Goal: Entertainment & Leisure: Consume media (video, audio)

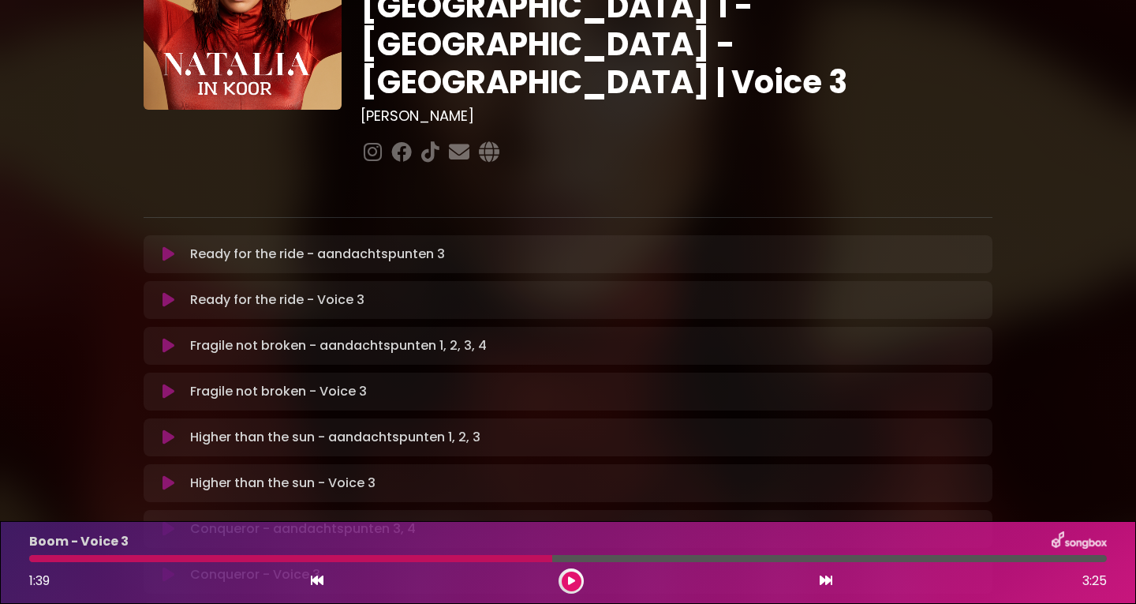
scroll to position [237, 0]
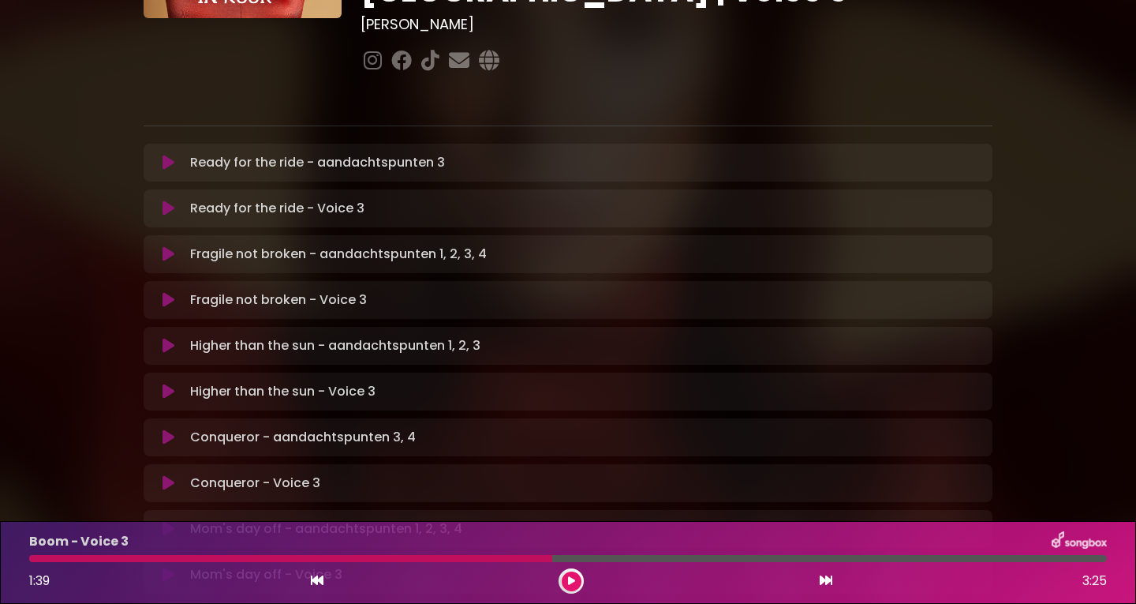
click at [163, 200] on icon at bounding box center [169, 208] width 12 height 16
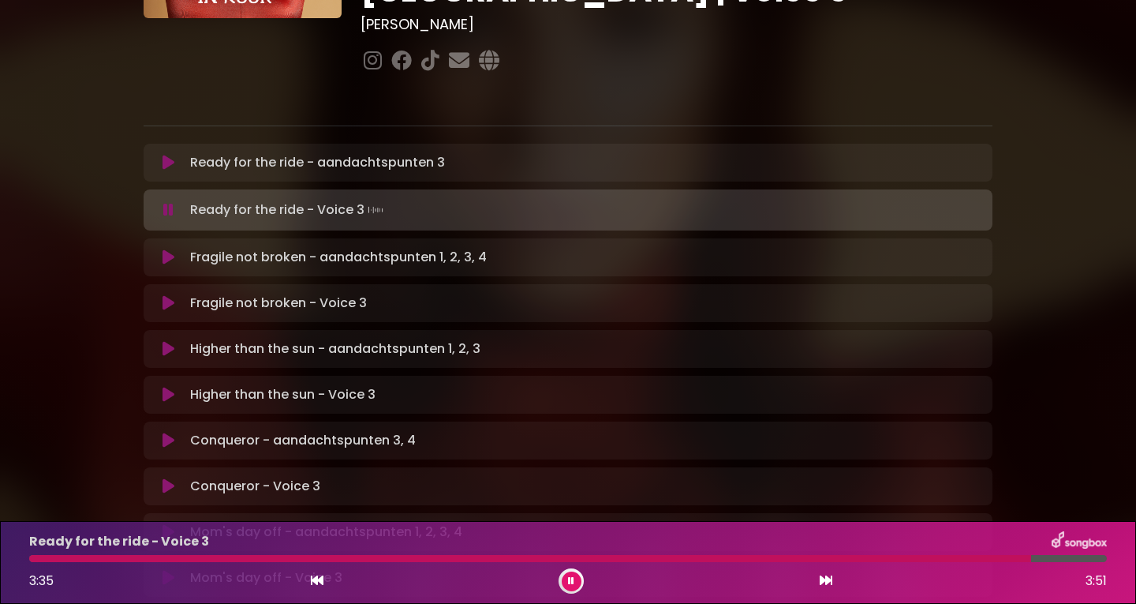
click at [39, 561] on div at bounding box center [530, 558] width 1002 height 7
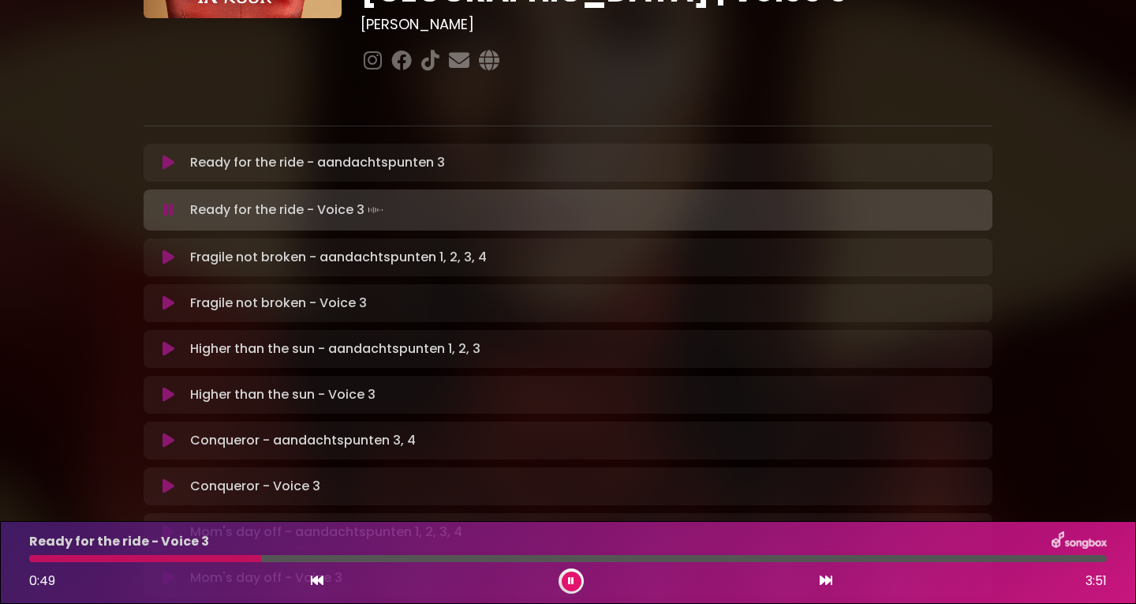
click at [194, 550] on p "Ready for the ride - Voice 3" at bounding box center [119, 541] width 180 height 19
click at [194, 559] on div at bounding box center [146, 558] width 234 height 7
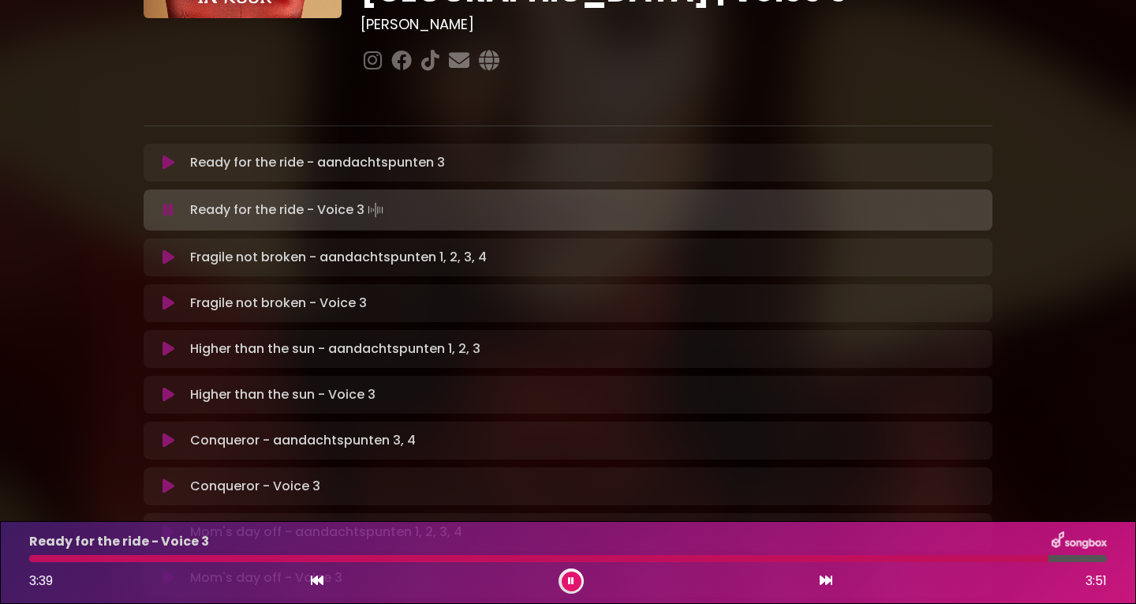
click at [170, 295] on icon at bounding box center [169, 303] width 12 height 16
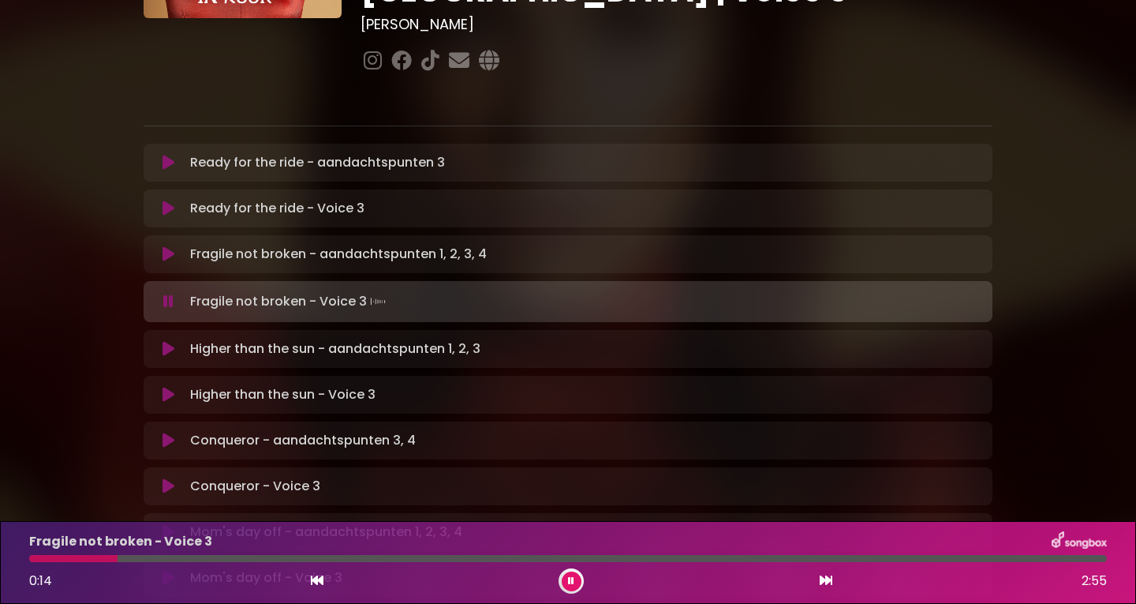
click at [40, 556] on div at bounding box center [73, 558] width 88 height 7
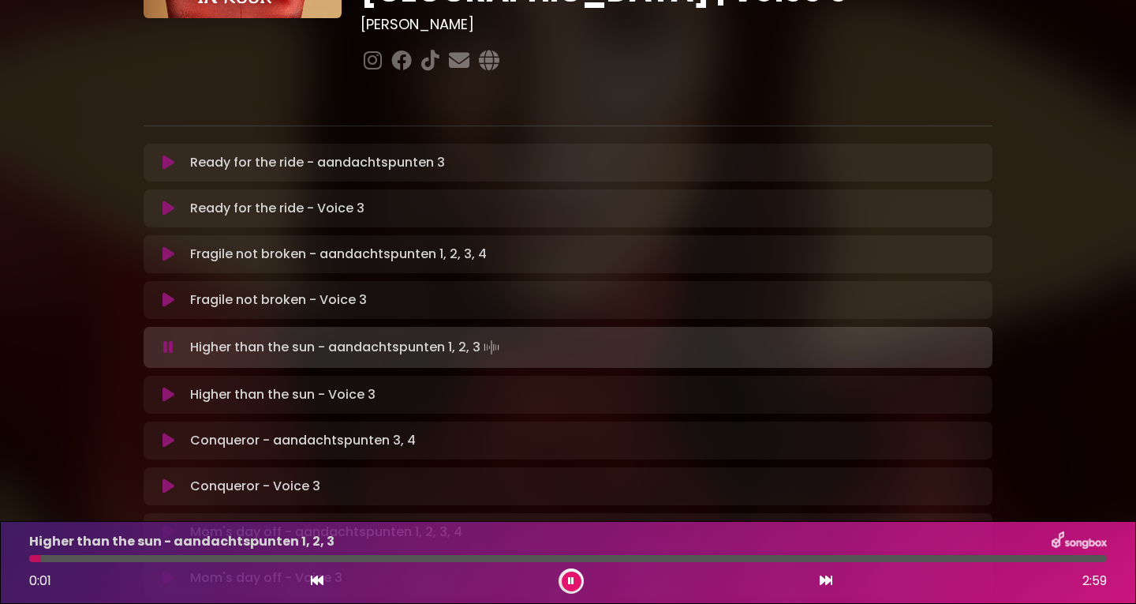
click at [164, 292] on icon at bounding box center [169, 300] width 12 height 16
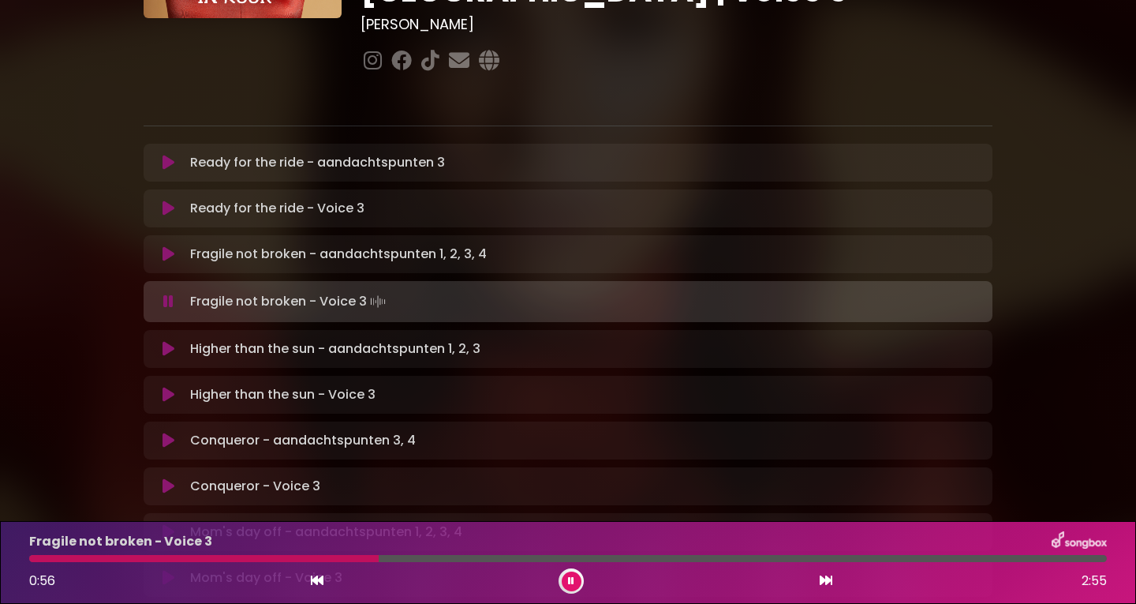
click at [568, 576] on icon at bounding box center [571, 580] width 6 height 9
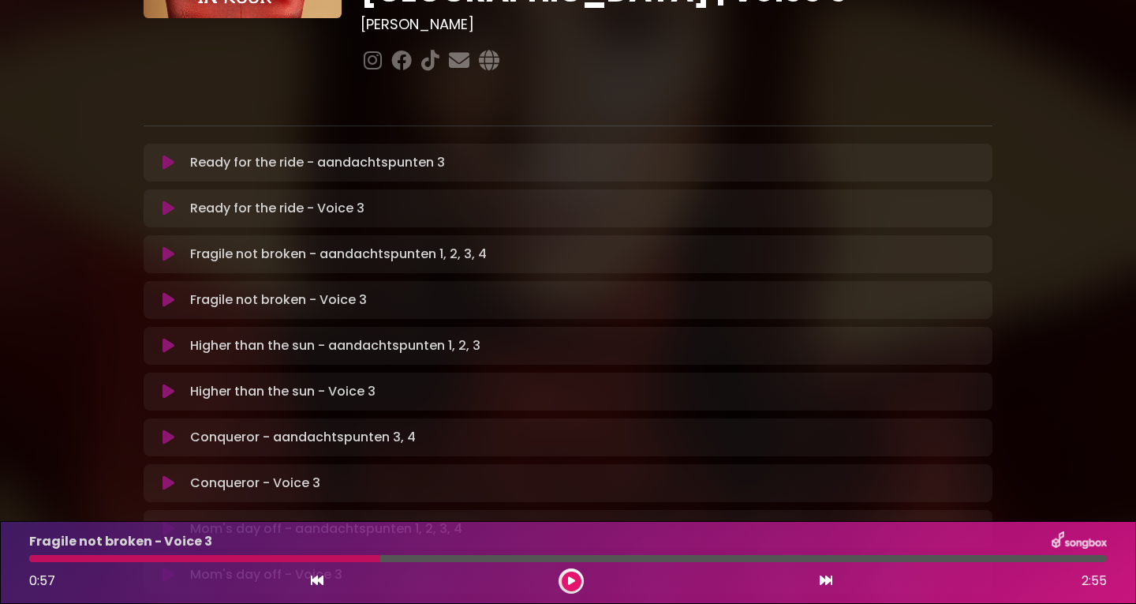
click at [49, 555] on div at bounding box center [204, 558] width 351 height 7
click at [49, 556] on div at bounding box center [204, 558] width 351 height 7
click at [574, 574] on button at bounding box center [572, 581] width 20 height 20
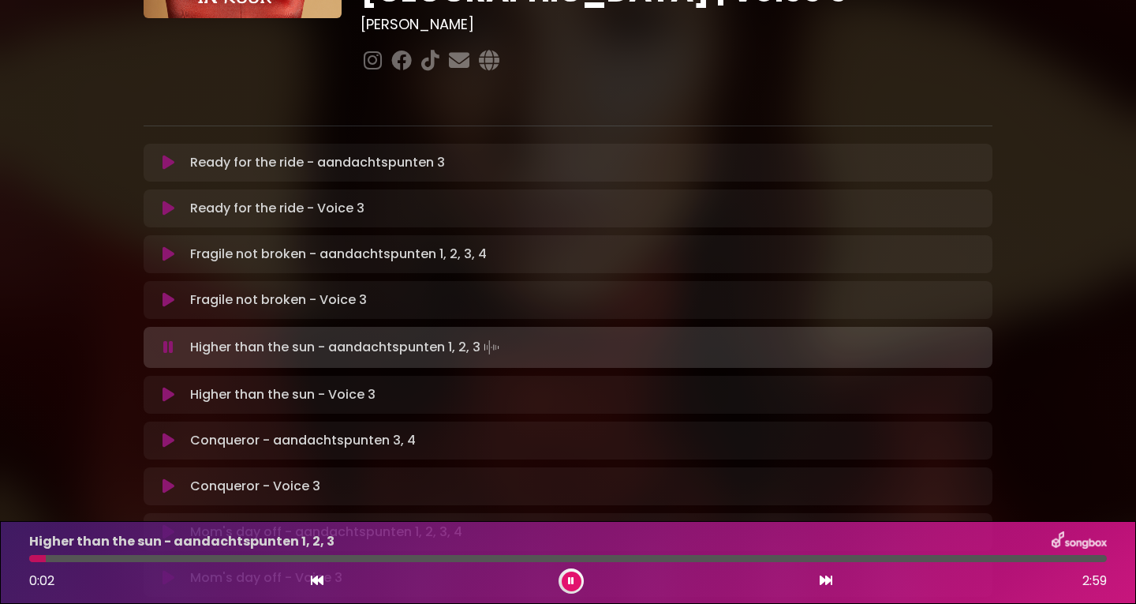
click at [162, 387] on button at bounding box center [168, 395] width 31 height 16
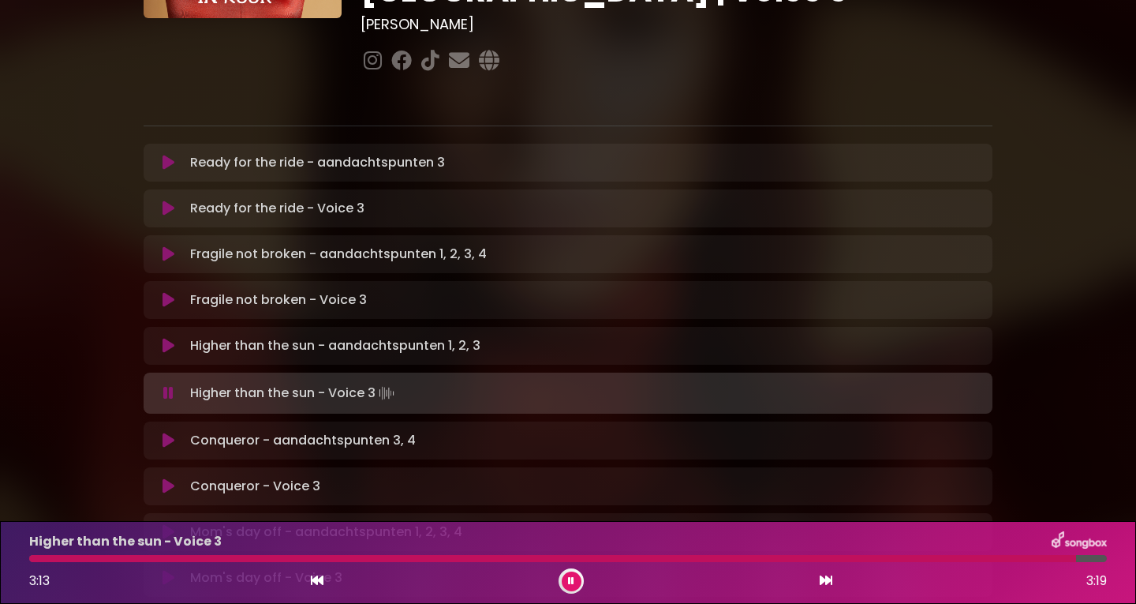
click at [163, 478] on icon at bounding box center [169, 486] width 12 height 16
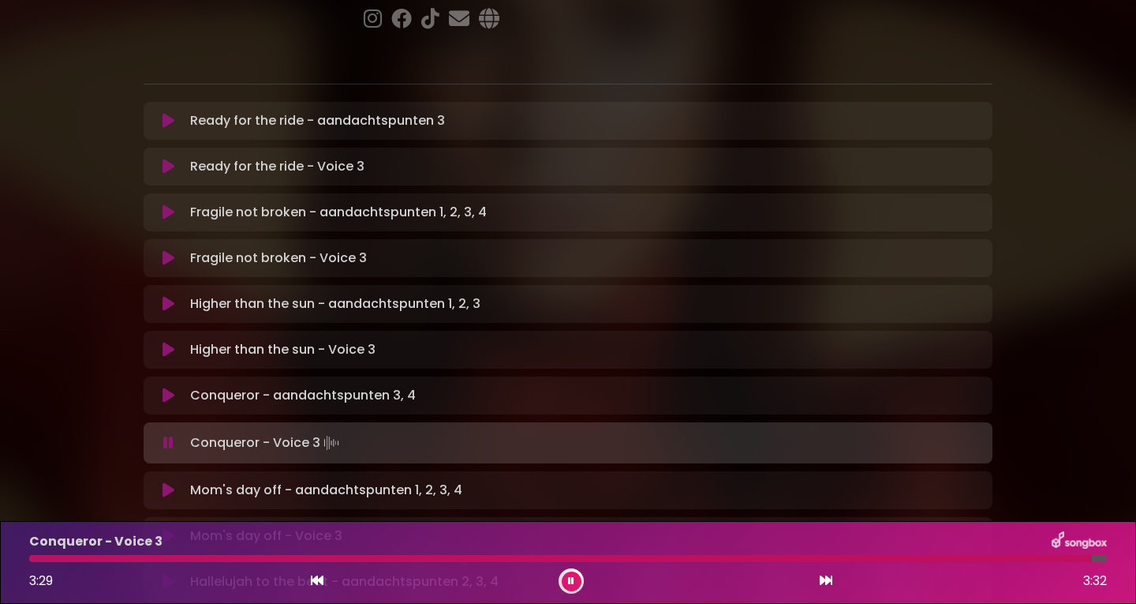
scroll to position [316, 0]
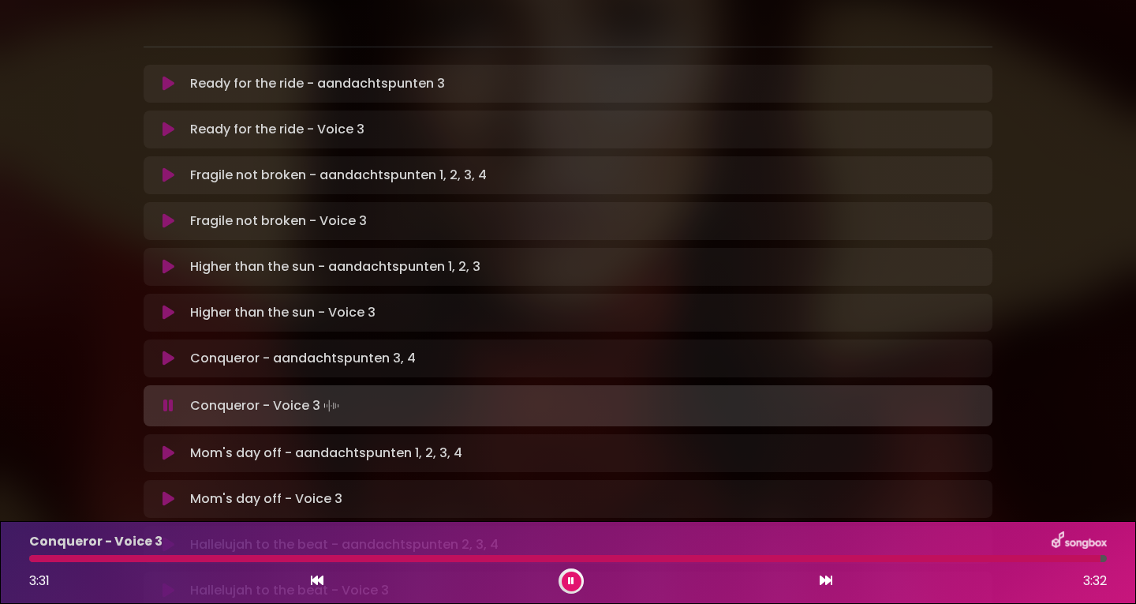
click at [168, 491] on icon at bounding box center [169, 499] width 12 height 16
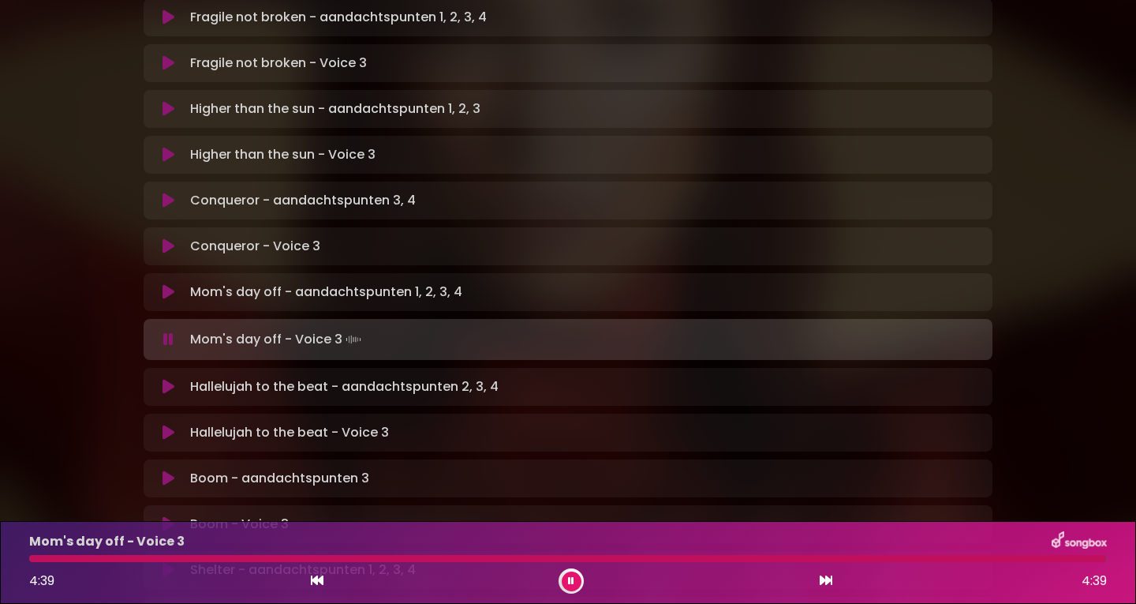
scroll to position [552, 0]
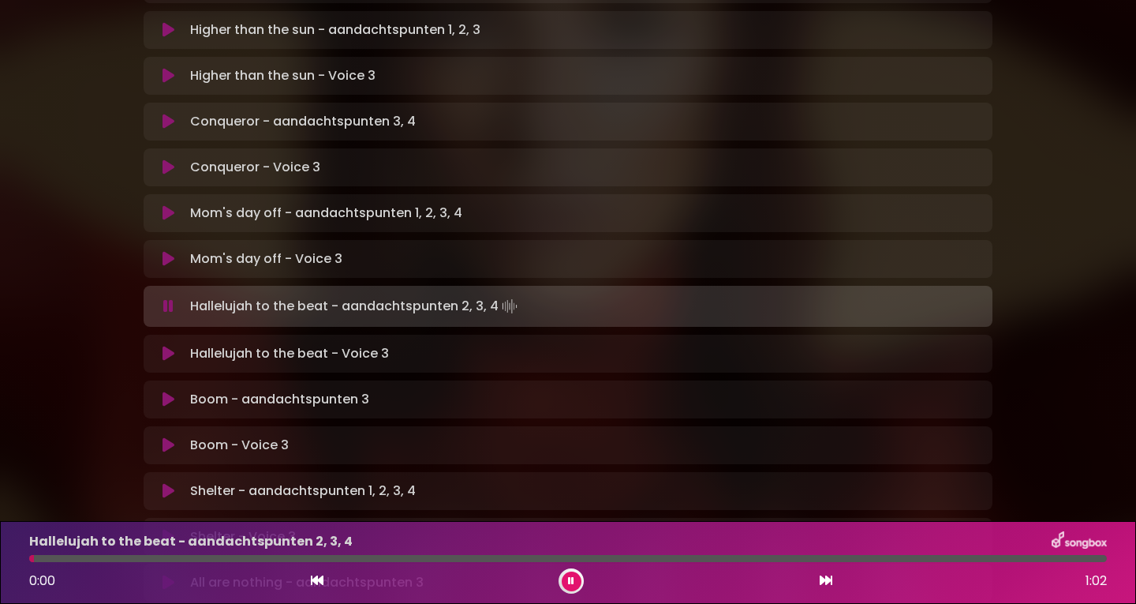
click at [163, 346] on icon at bounding box center [169, 354] width 12 height 16
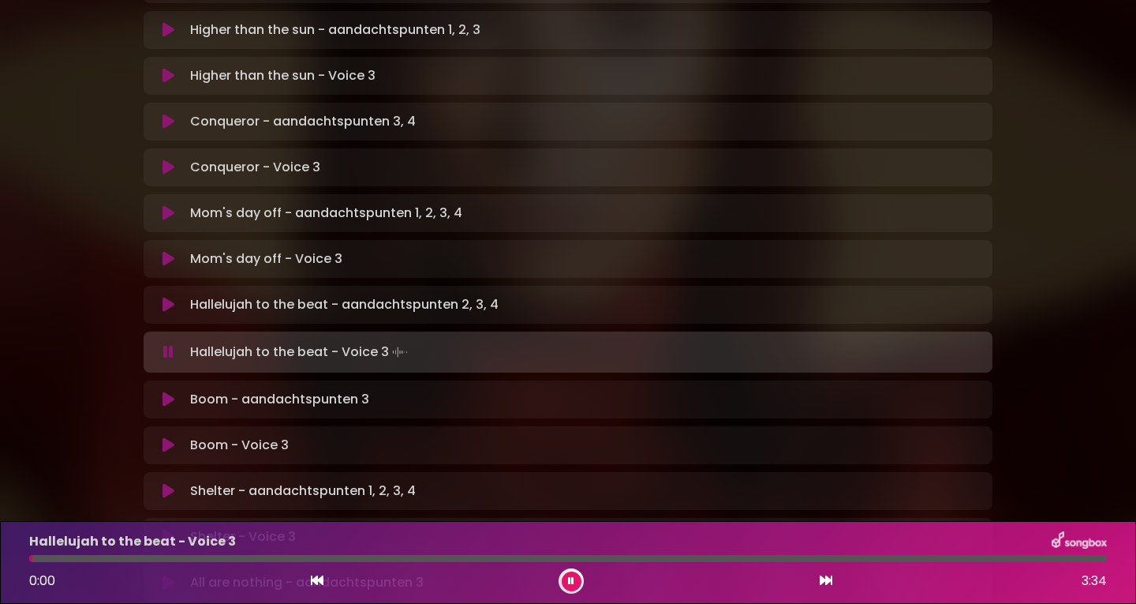
click at [568, 581] on icon at bounding box center [571, 580] width 6 height 9
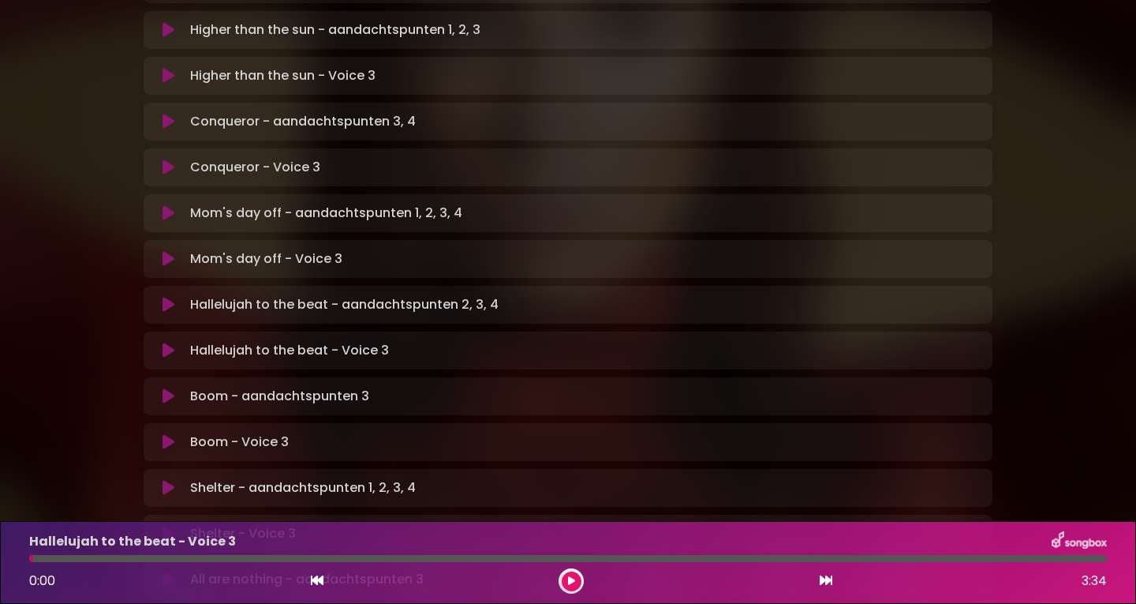
click at [163, 342] on icon at bounding box center [169, 350] width 12 height 16
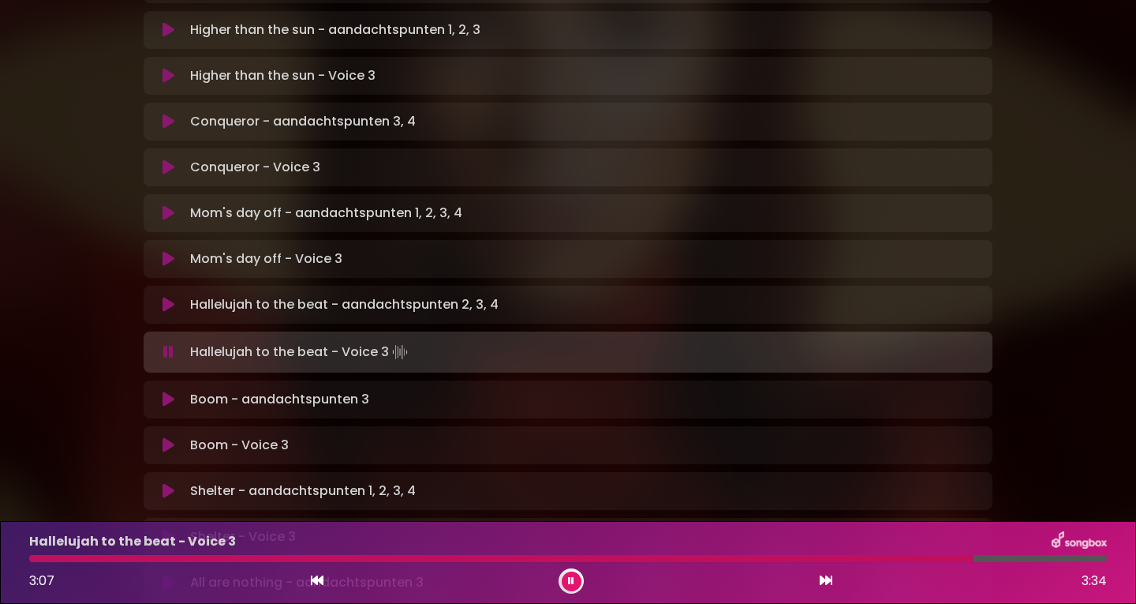
click at [46, 557] on div at bounding box center [501, 558] width 945 height 7
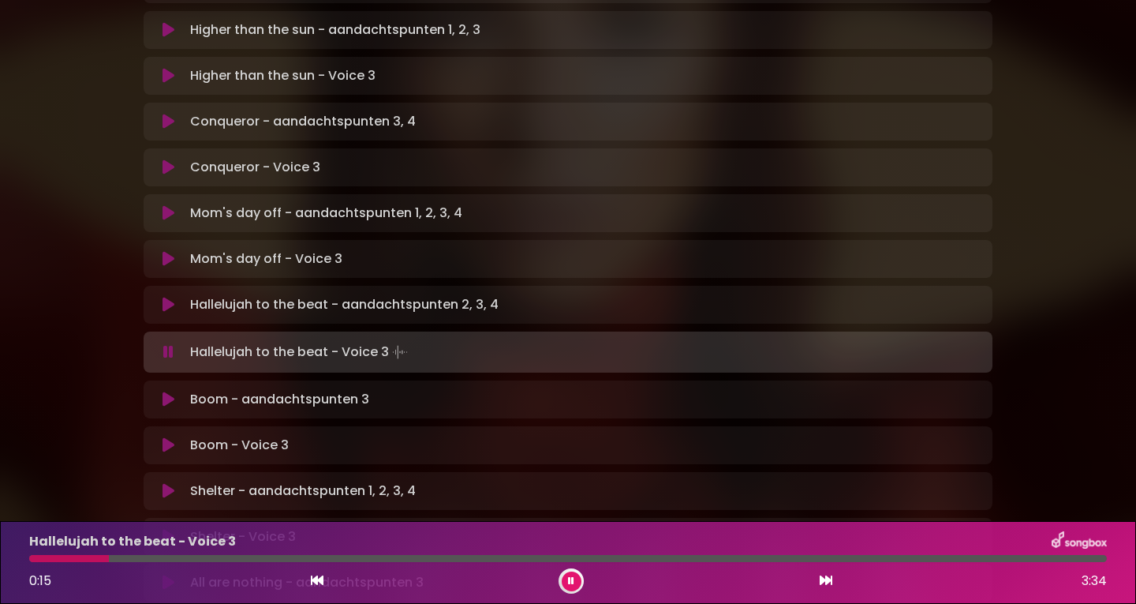
click at [47, 562] on div "Hallelujah to the beat - Voice 3 0:15 3:34" at bounding box center [568, 562] width 1097 height 62
click at [37, 556] on div at bounding box center [71, 558] width 84 height 7
click at [568, 579] on icon at bounding box center [571, 580] width 6 height 9
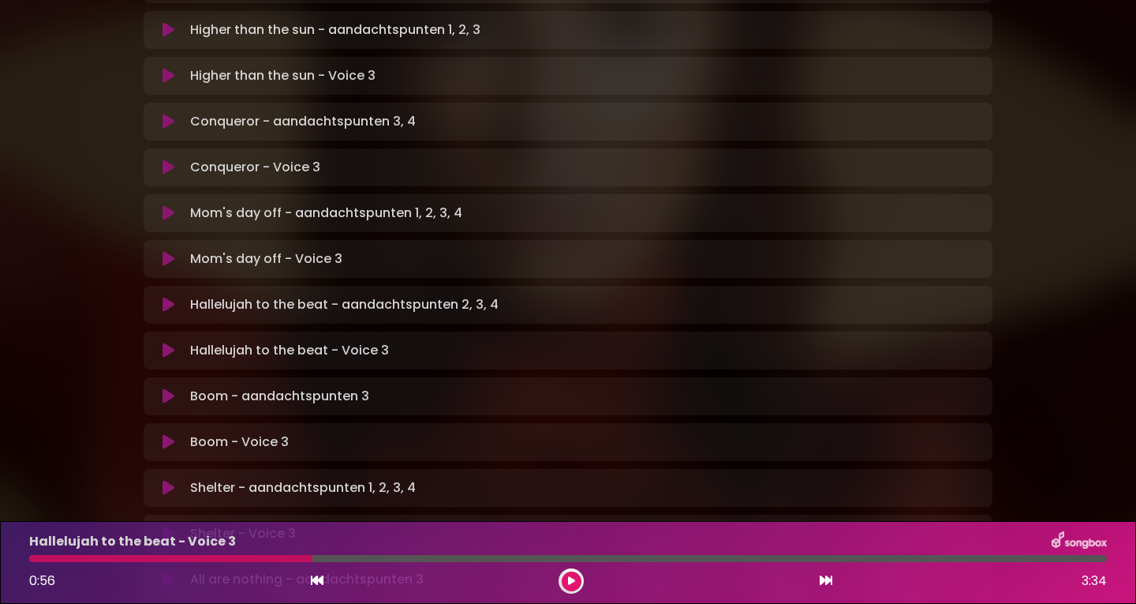
click at [41, 561] on div at bounding box center [170, 558] width 283 height 7
click at [50, 559] on div at bounding box center [170, 558] width 283 height 7
click at [574, 579] on icon at bounding box center [571, 580] width 7 height 9
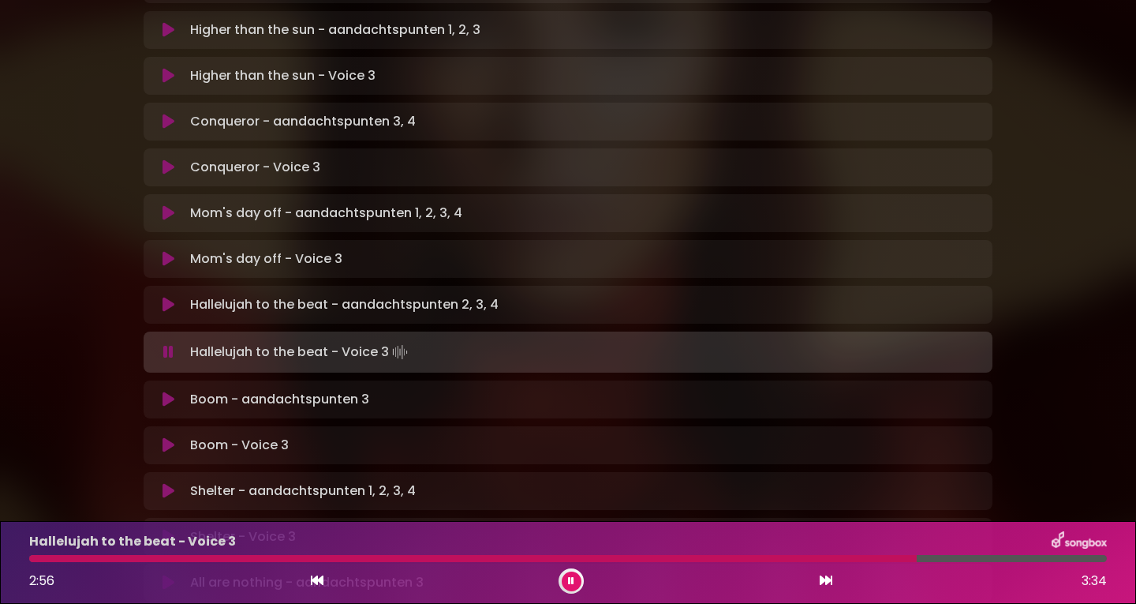
click at [48, 560] on div at bounding box center [473, 558] width 888 height 7
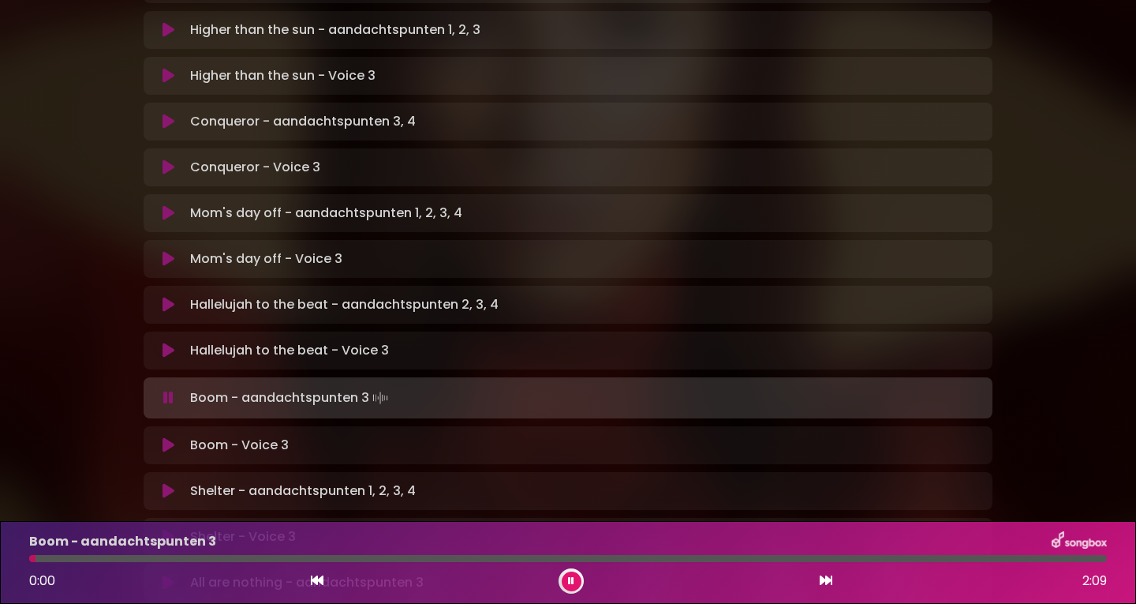
click at [166, 437] on icon at bounding box center [169, 445] width 12 height 16
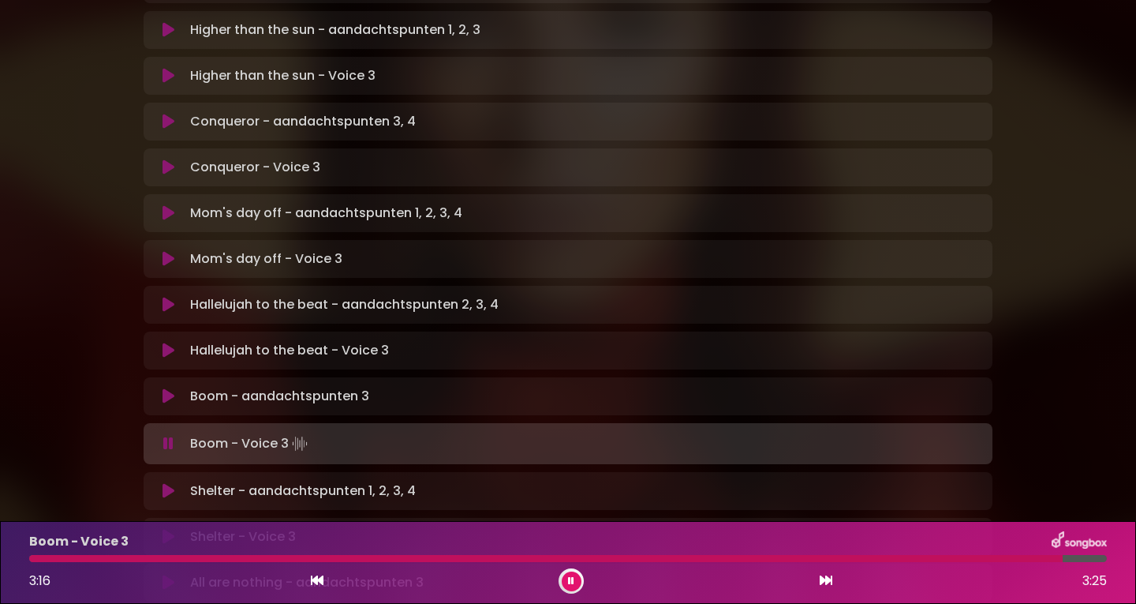
click at [44, 554] on div "Boom - Voice 3 3:16 3:25" at bounding box center [568, 562] width 1097 height 62
click at [44, 559] on div at bounding box center [548, 558] width 1038 height 7
click at [51, 553] on div "Boom - Voice 3 2:43 3:25" at bounding box center [568, 562] width 1097 height 62
click at [49, 555] on div at bounding box center [462, 558] width 867 height 7
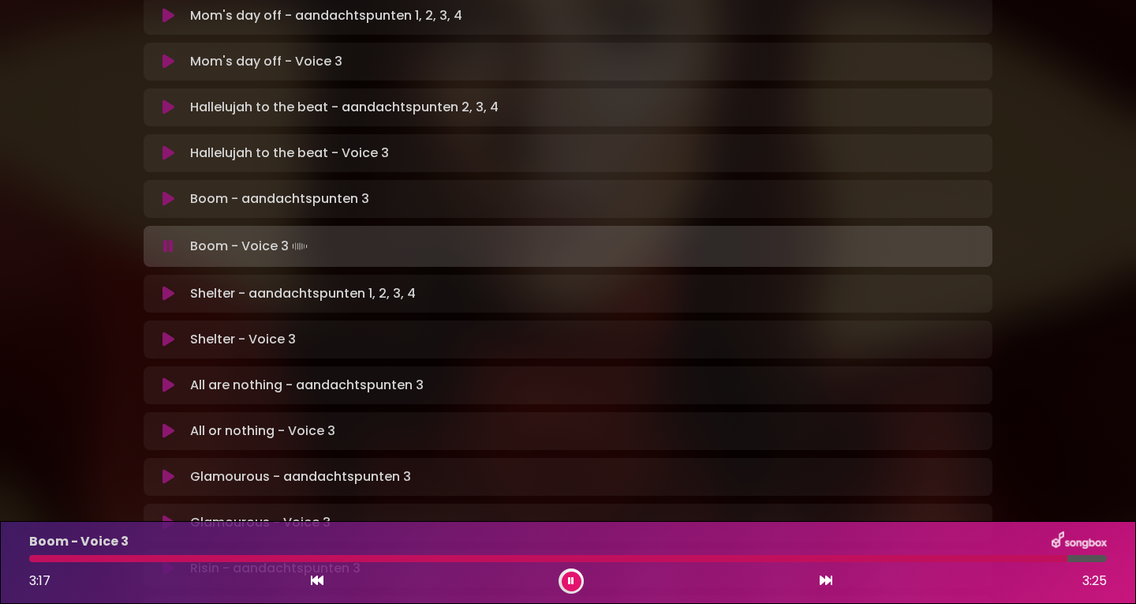
scroll to position [789, 0]
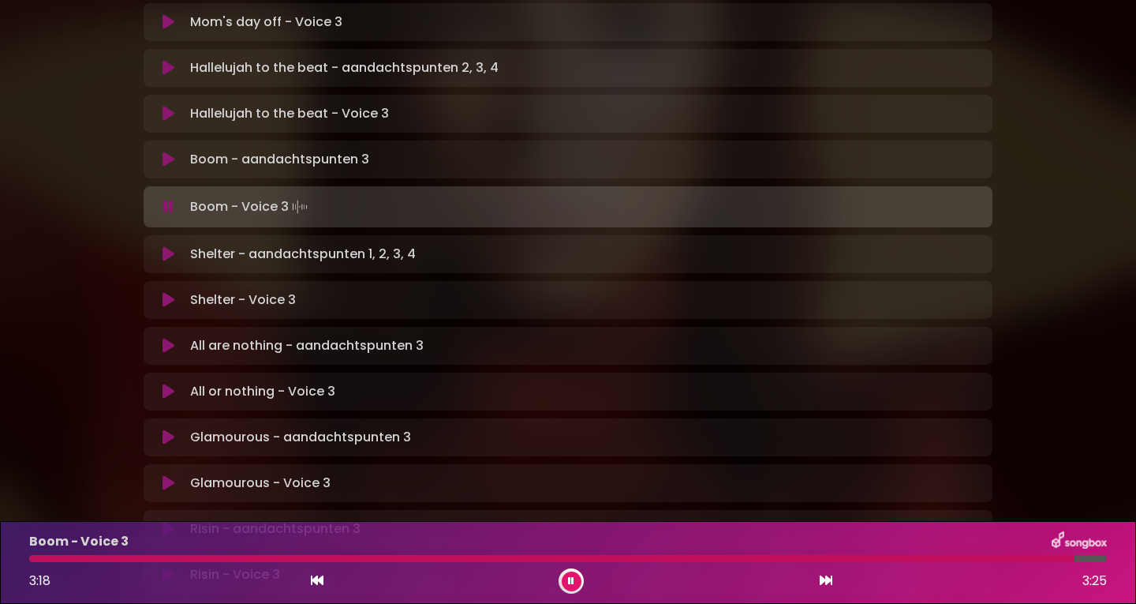
click at [163, 292] on icon at bounding box center [169, 300] width 12 height 16
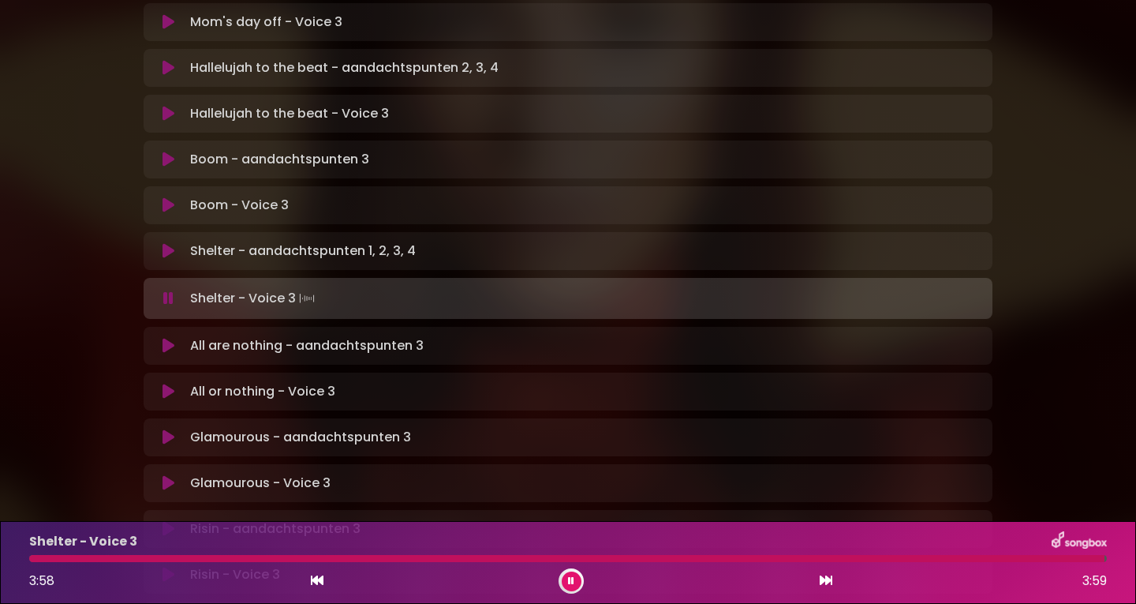
click at [50, 557] on div at bounding box center [567, 558] width 1076 height 7
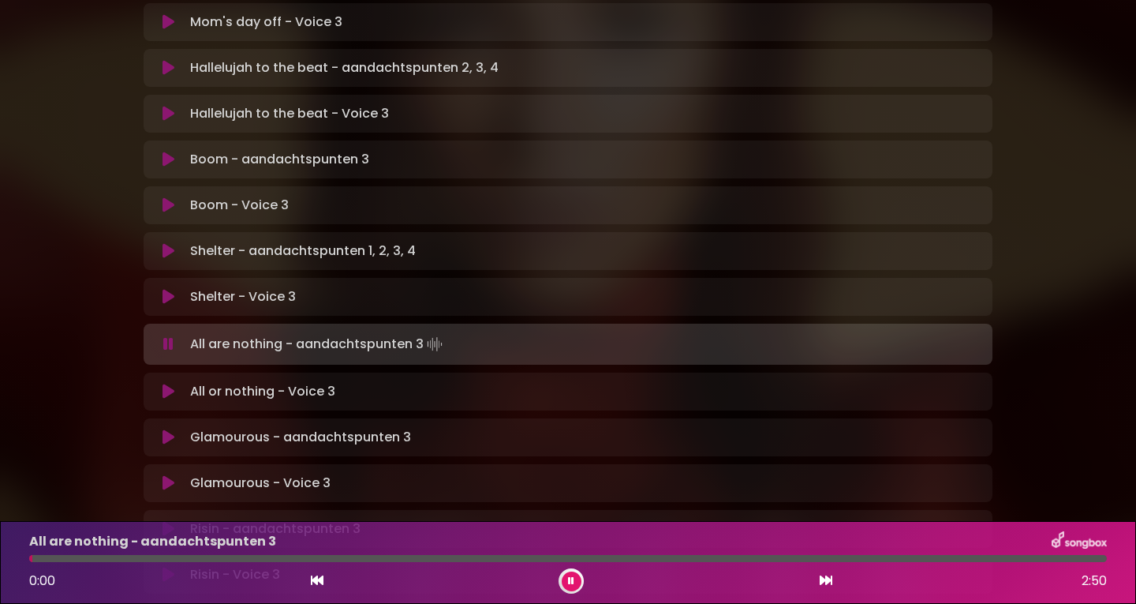
click at [166, 383] on icon at bounding box center [169, 391] width 12 height 16
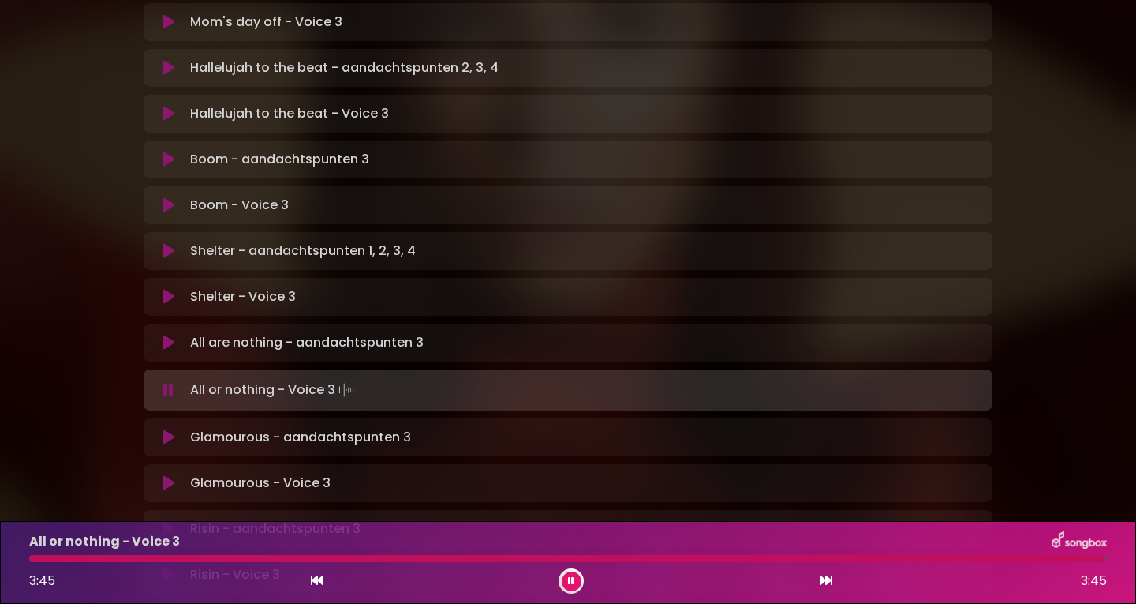
click at [39, 559] on div at bounding box center [567, 558] width 1076 height 7
click at [170, 475] on icon at bounding box center [169, 483] width 12 height 16
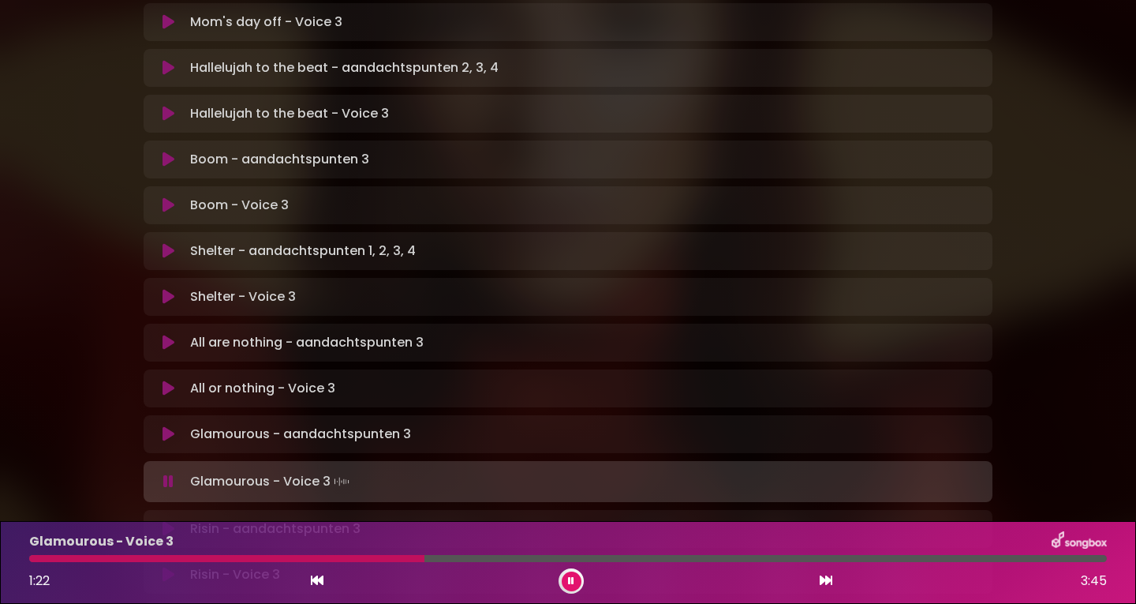
click at [314, 558] on div at bounding box center [226, 558] width 395 height 7
click at [328, 558] on div at bounding box center [217, 558] width 376 height 7
click at [357, 555] on div at bounding box center [200, 558] width 342 height 7
click at [360, 561] on div at bounding box center [211, 558] width 365 height 7
click at [356, 559] on div at bounding box center [217, 558] width 376 height 7
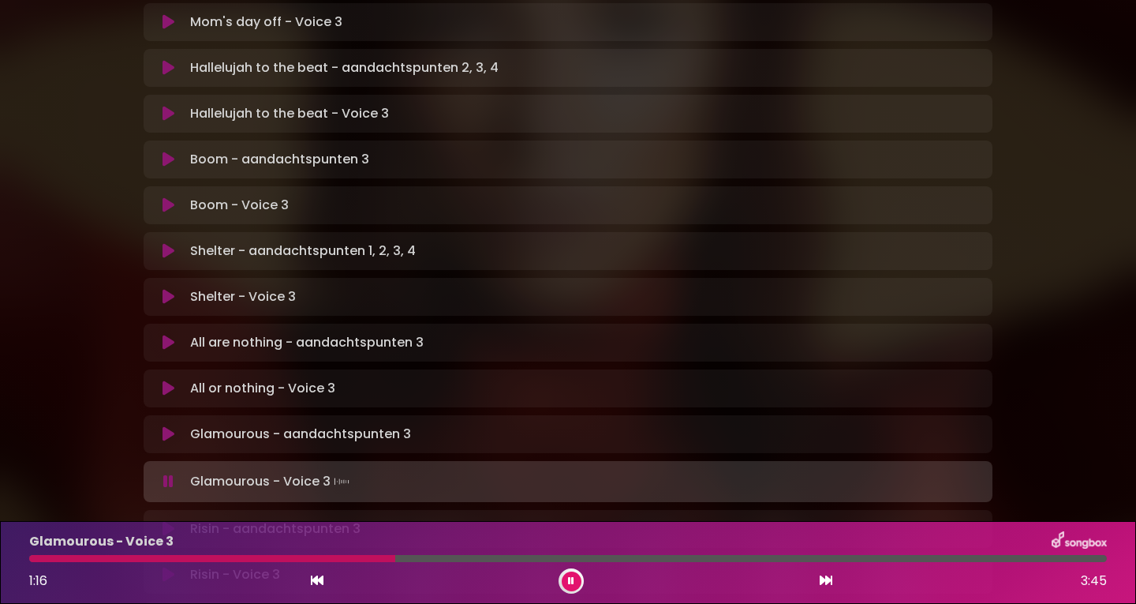
click at [356, 559] on div at bounding box center [212, 558] width 366 height 7
click at [359, 561] on div at bounding box center [201, 558] width 345 height 7
click at [357, 560] on div at bounding box center [219, 558] width 380 height 7
click at [360, 563] on div "Glamourous - Voice 3 1:19 3:45" at bounding box center [568, 562] width 1097 height 62
click at [359, 557] on div at bounding box center [223, 558] width 388 height 7
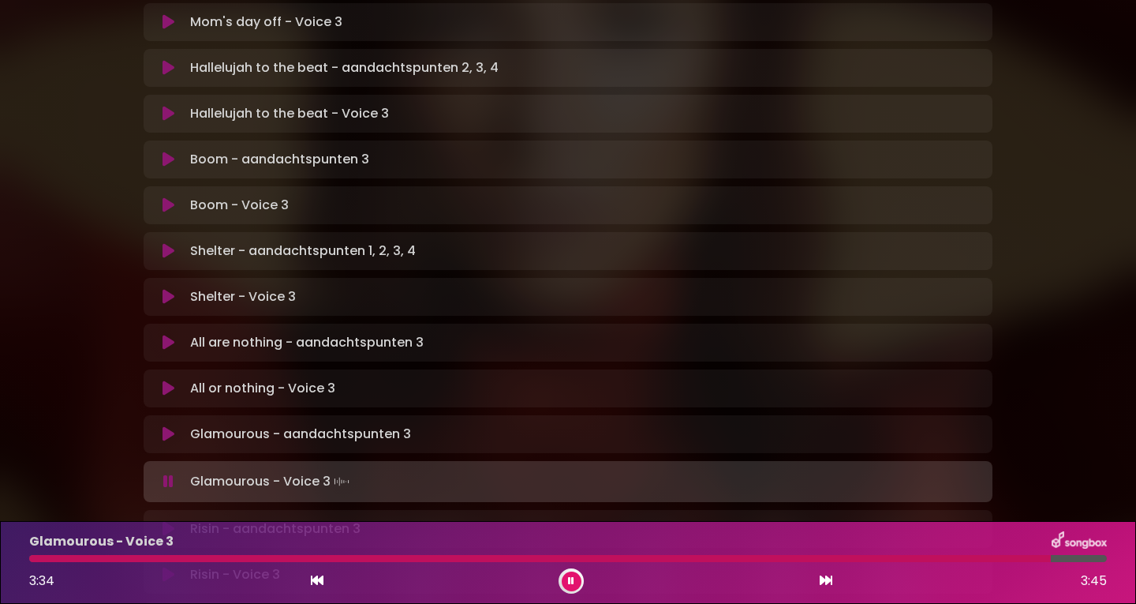
click at [41, 553] on div "Glamourous - Voice 3 3:34 3:45" at bounding box center [568, 562] width 1097 height 62
click at [41, 554] on div "Glamourous - Voice 3 3:35 3:45" at bounding box center [568, 562] width 1097 height 62
click at [42, 558] on div at bounding box center [543, 558] width 1029 height 7
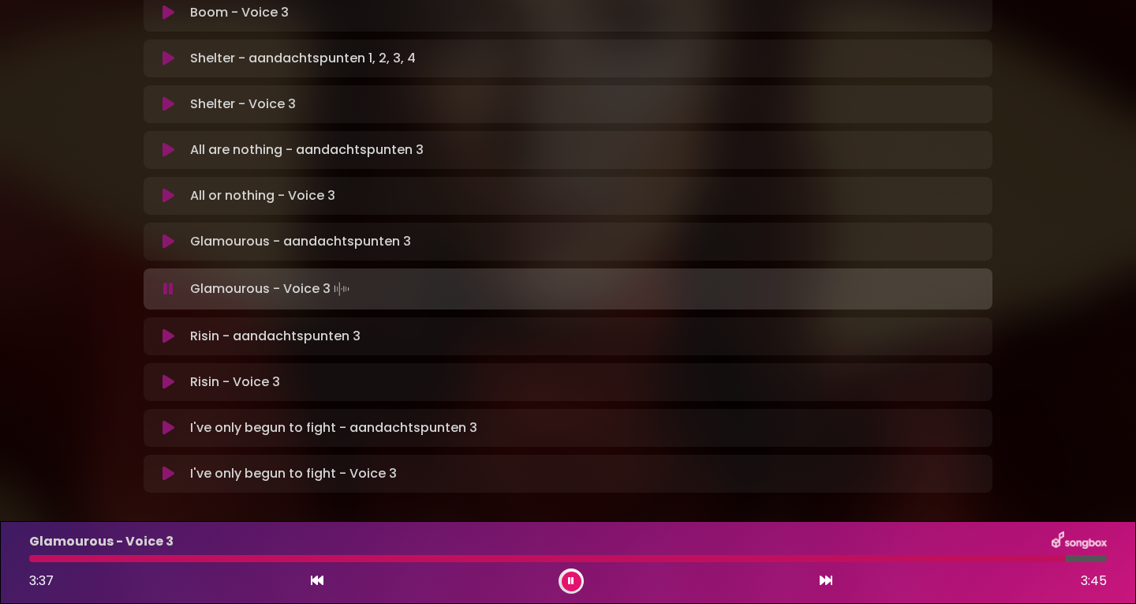
scroll to position [996, 0]
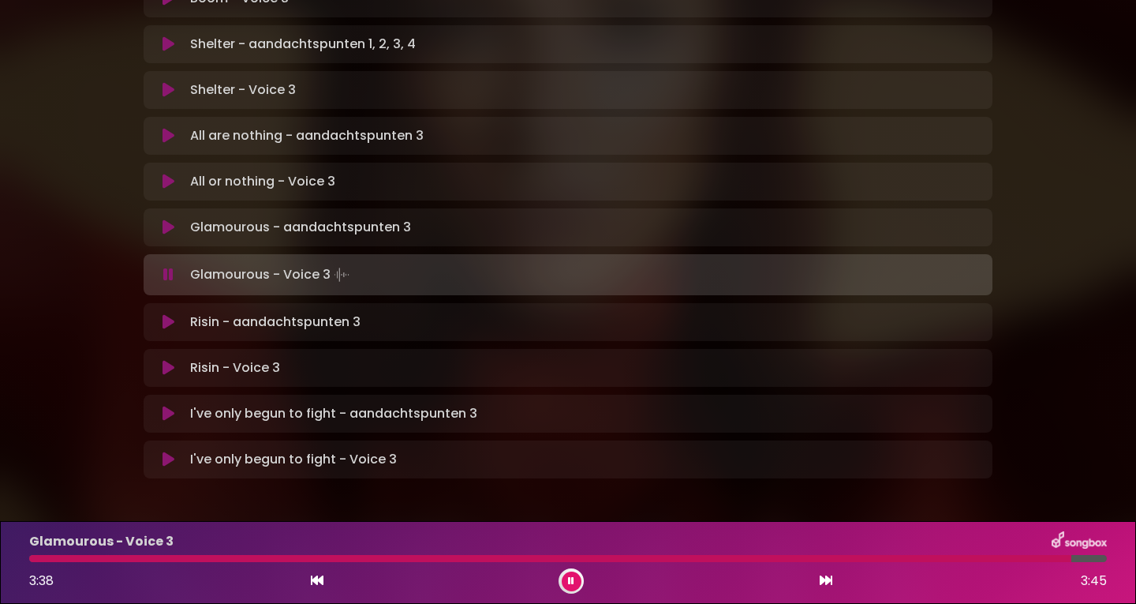
click at [169, 360] on icon at bounding box center [169, 368] width 12 height 16
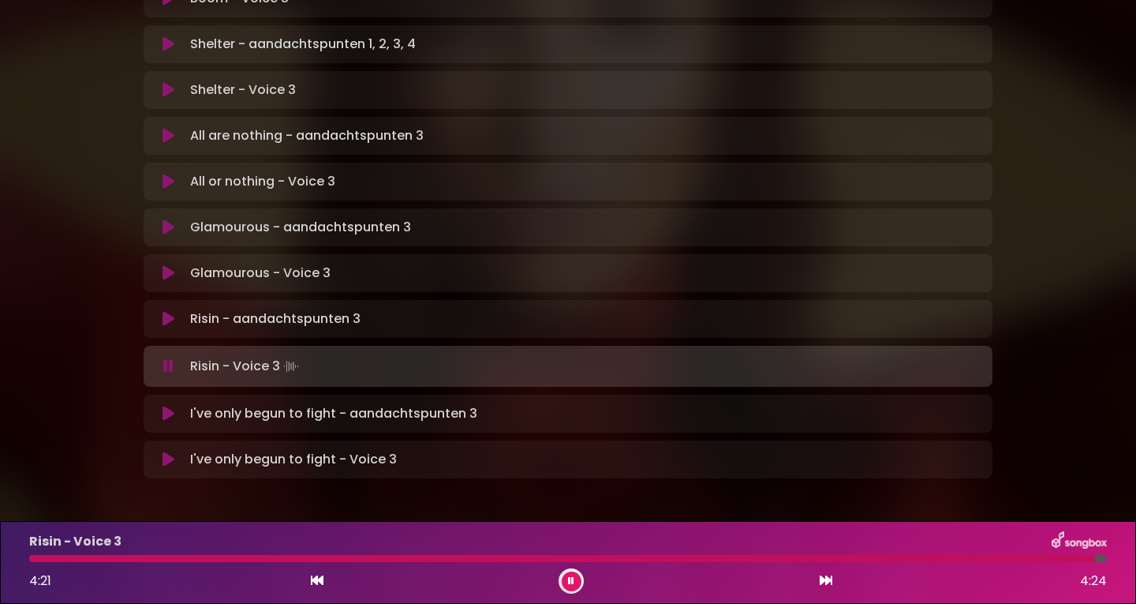
click at [44, 554] on div "Risin - Voice 3 4:21 4:24" at bounding box center [568, 562] width 1097 height 62
click at [43, 558] on div at bounding box center [564, 558] width 1070 height 7
click at [163, 451] on icon at bounding box center [169, 459] width 12 height 16
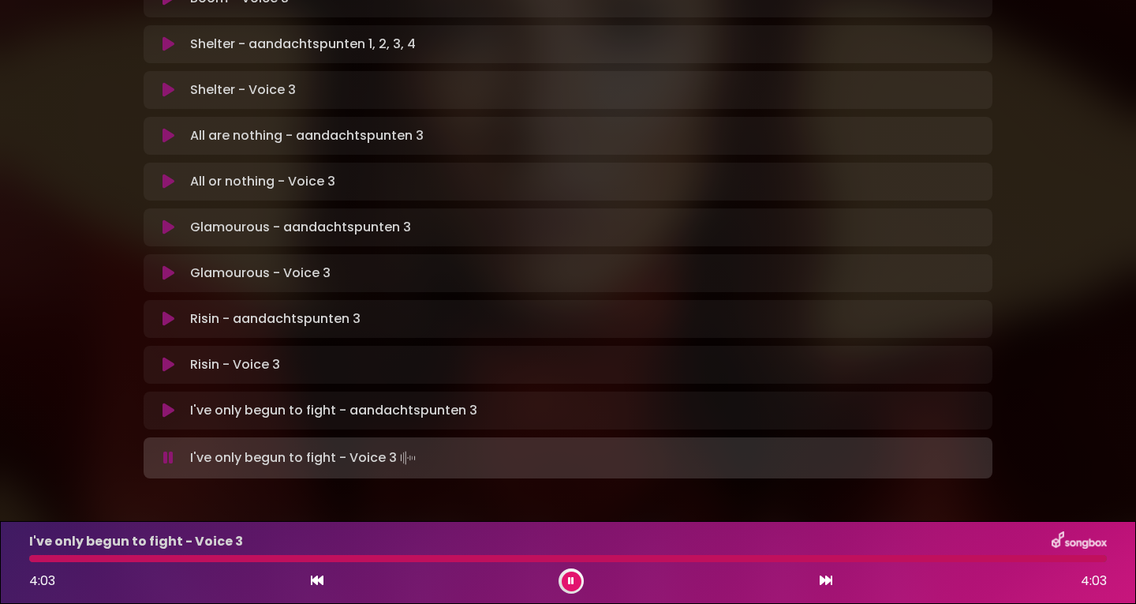
scroll to position [993, 0]
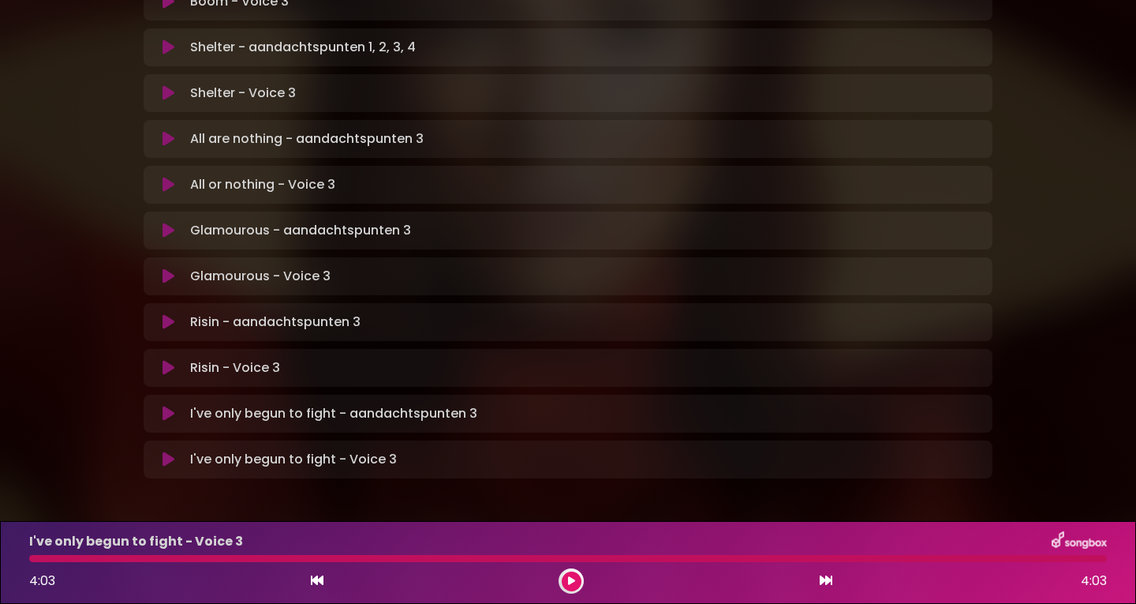
click at [167, 451] on icon at bounding box center [169, 459] width 12 height 16
